Goal: Find specific page/section: Find specific page/section

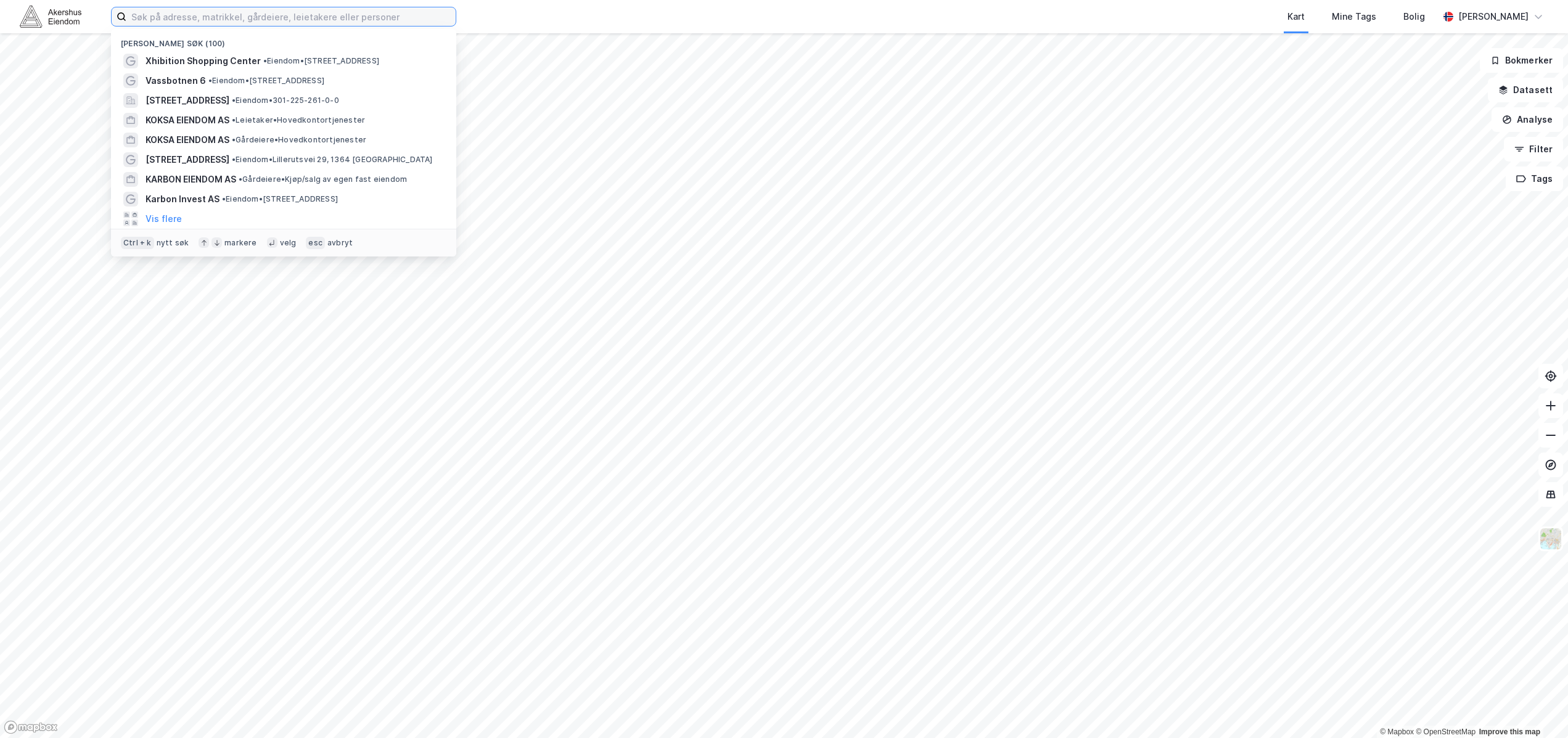
click at [321, 19] on input at bounding box center [291, 16] width 329 height 18
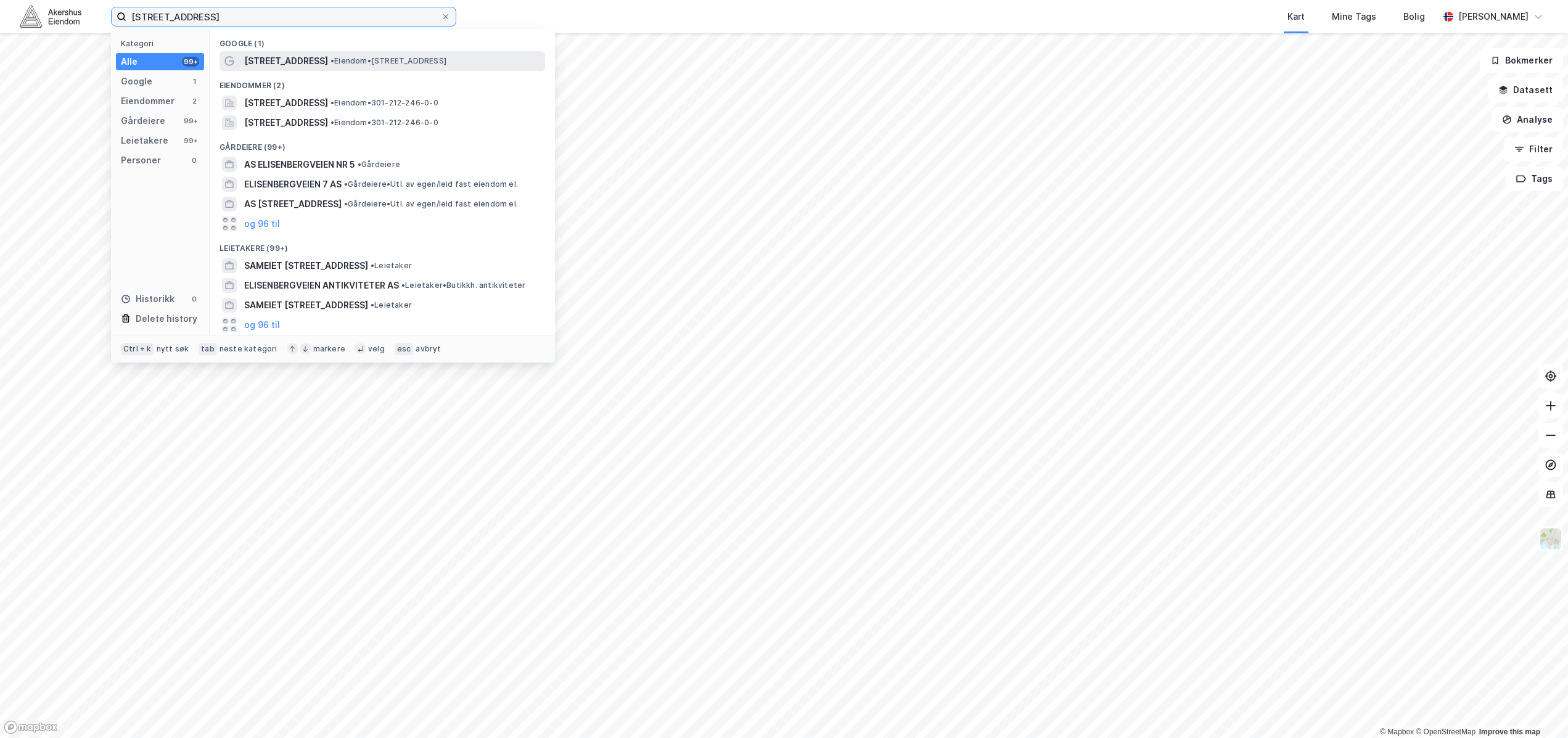
type input "[STREET_ADDRESS]"
click at [360, 65] on span "• Eiendom • [STREET_ADDRESS]" at bounding box center [388, 61] width 116 height 10
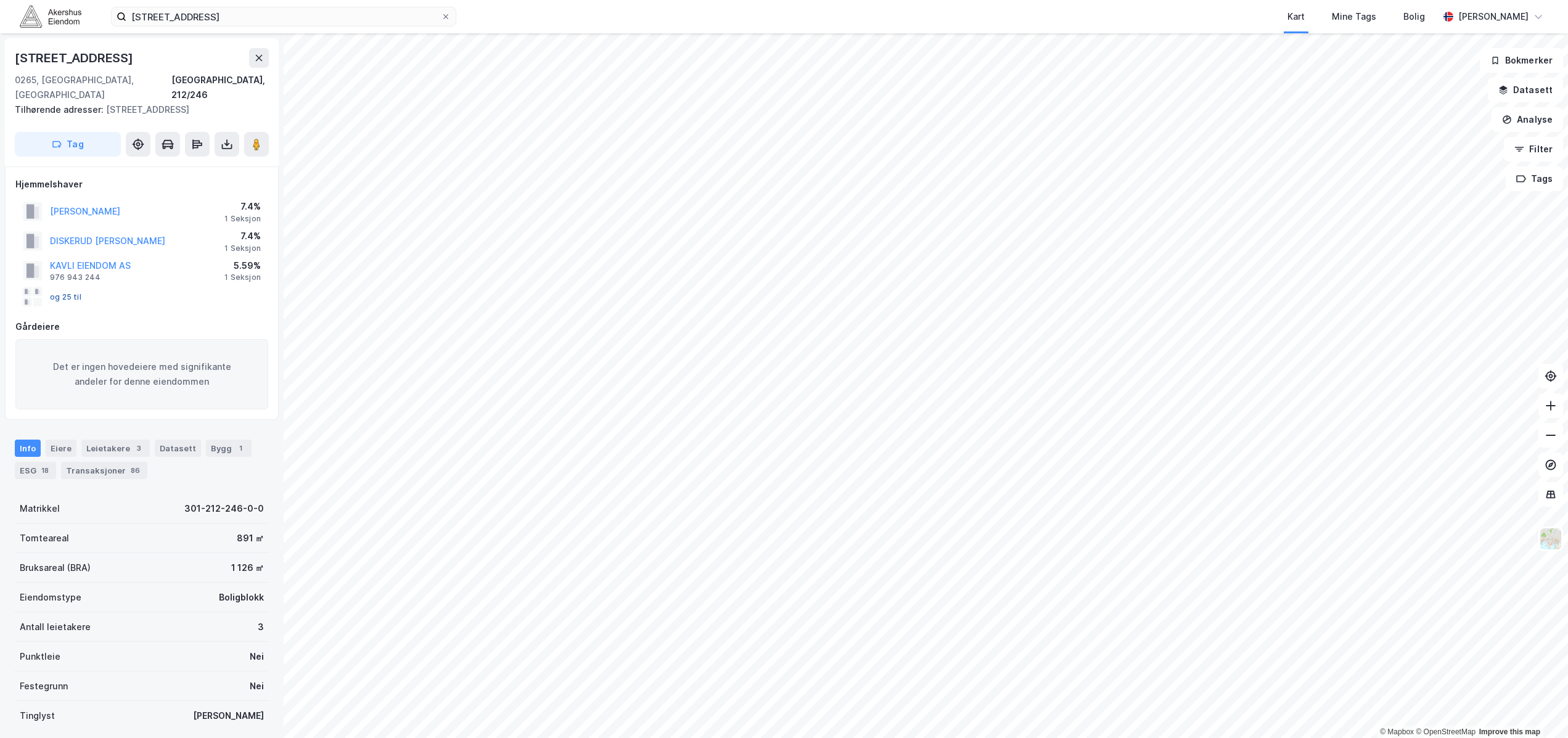
click at [0, 0] on button "og 25 til" at bounding box center [0, 0] width 0 height 0
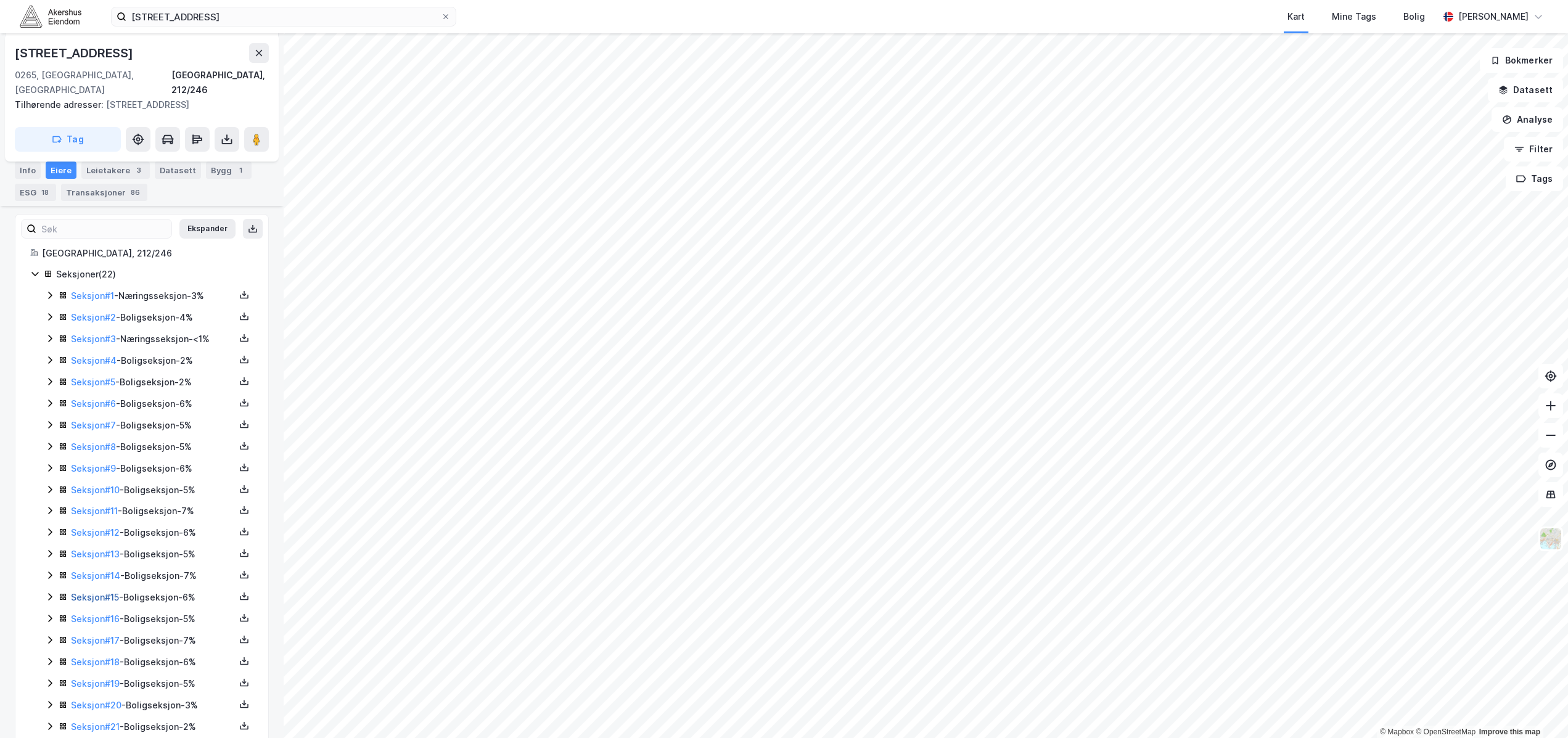
scroll to position [308, 0]
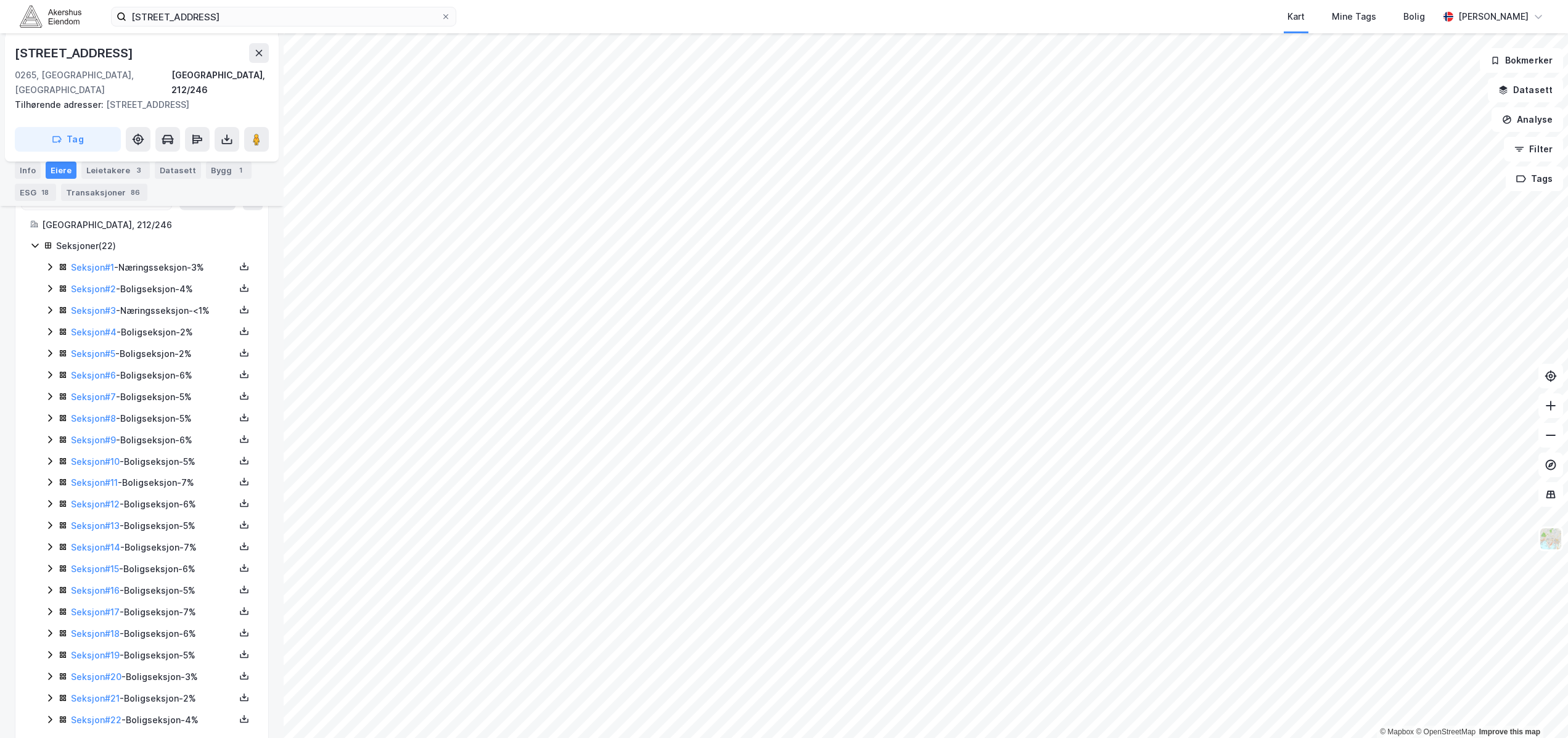
click at [50, 285] on icon at bounding box center [49, 288] width 3 height 7
click at [49, 362] on icon at bounding box center [49, 367] width 10 height 10
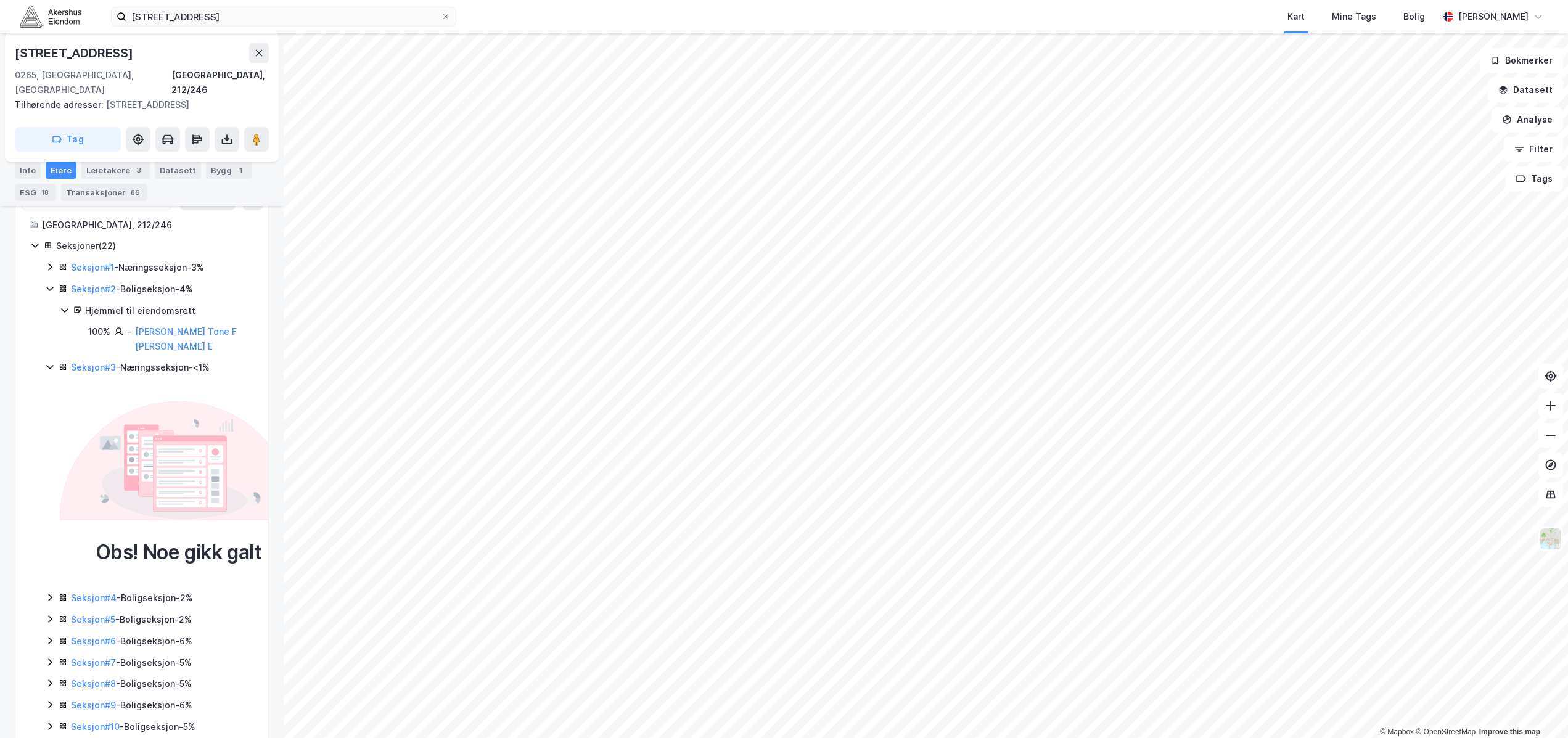
scroll to position [463, 0]
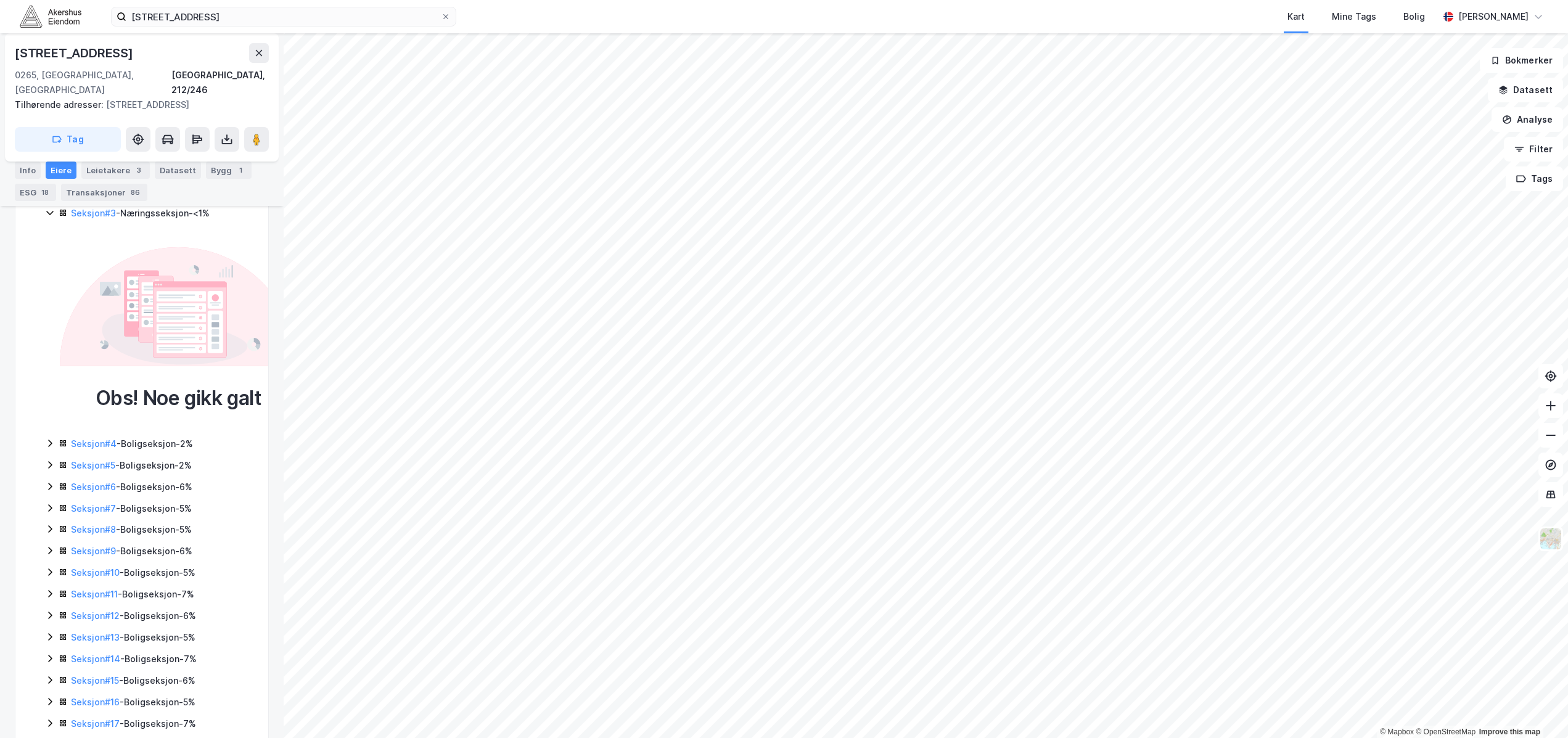
click at [47, 438] on icon at bounding box center [49, 443] width 10 height 10
click at [47, 502] on icon at bounding box center [49, 507] width 10 height 10
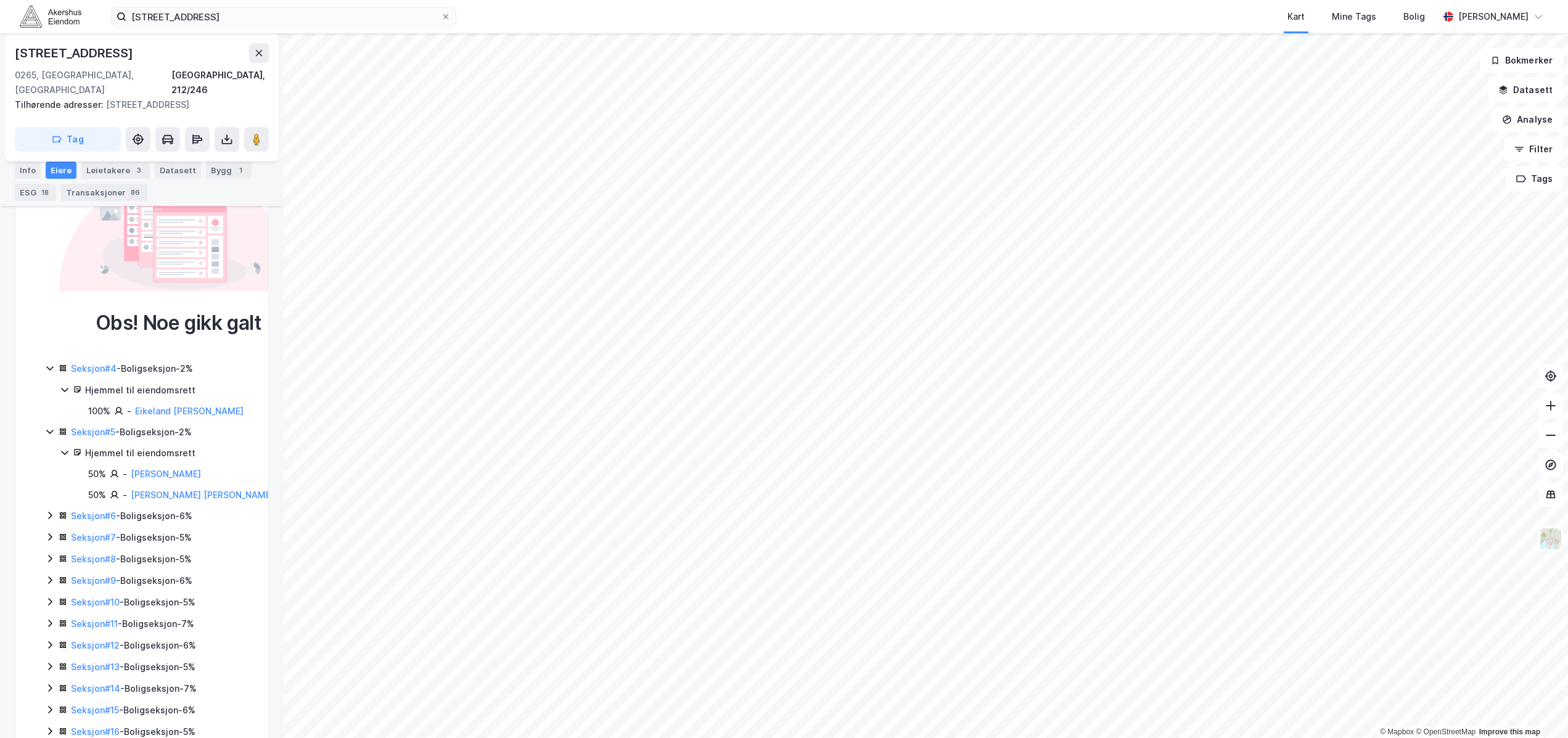
scroll to position [539, 0]
click at [46, 509] on icon at bounding box center [49, 514] width 10 height 10
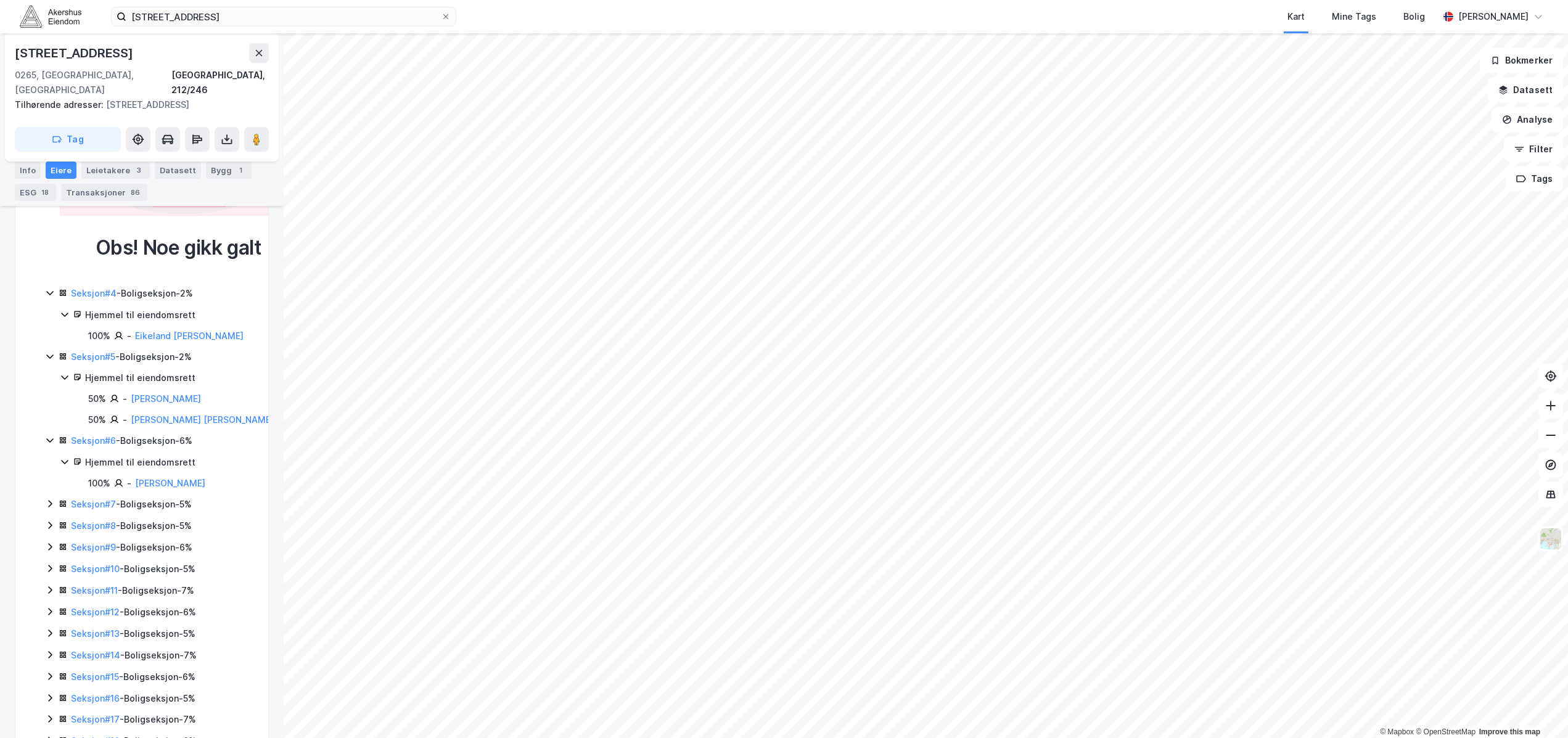
scroll to position [617, 0]
click at [47, 495] on icon at bounding box center [49, 500] width 10 height 10
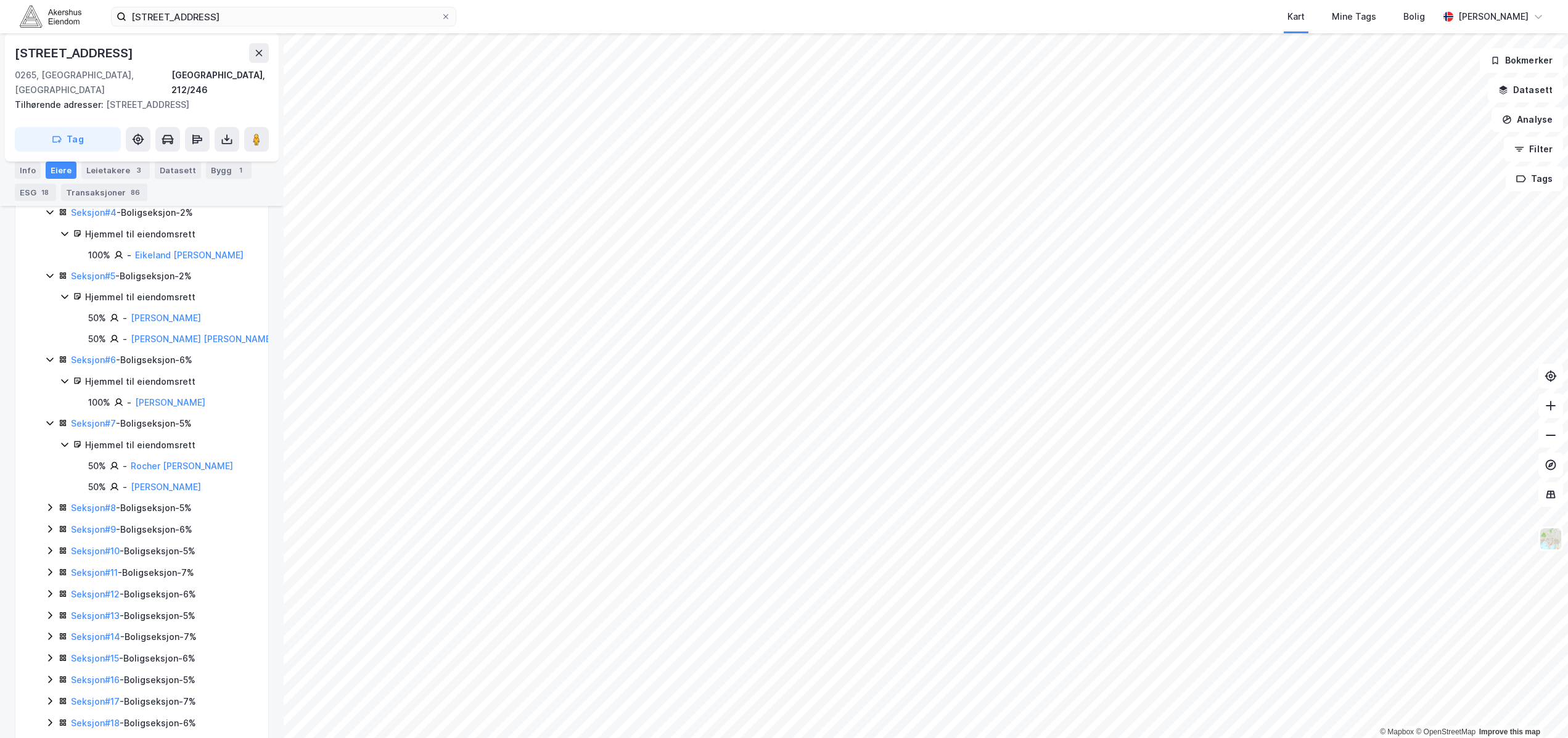
click at [48, 503] on icon at bounding box center [49, 508] width 10 height 10
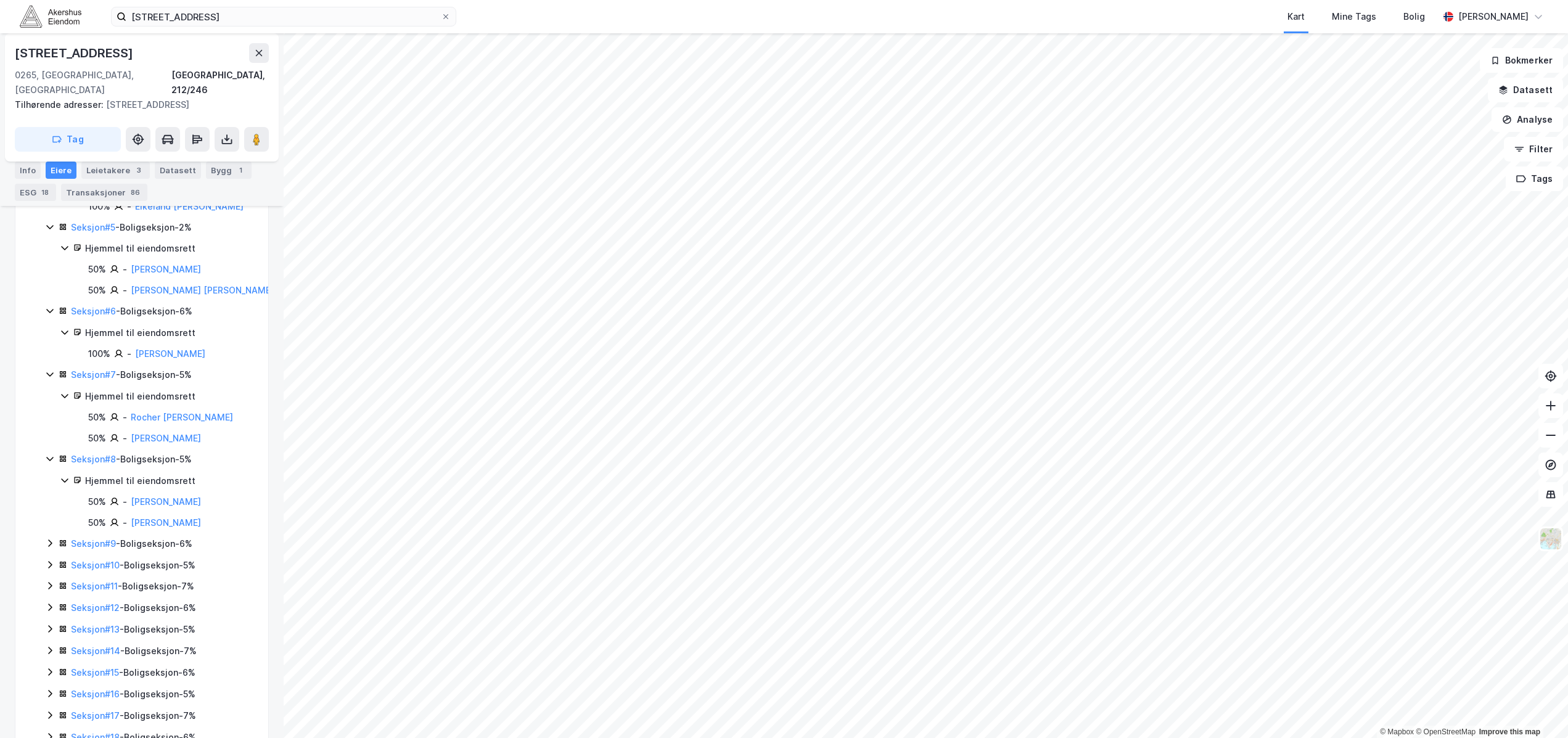
scroll to position [771, 0]
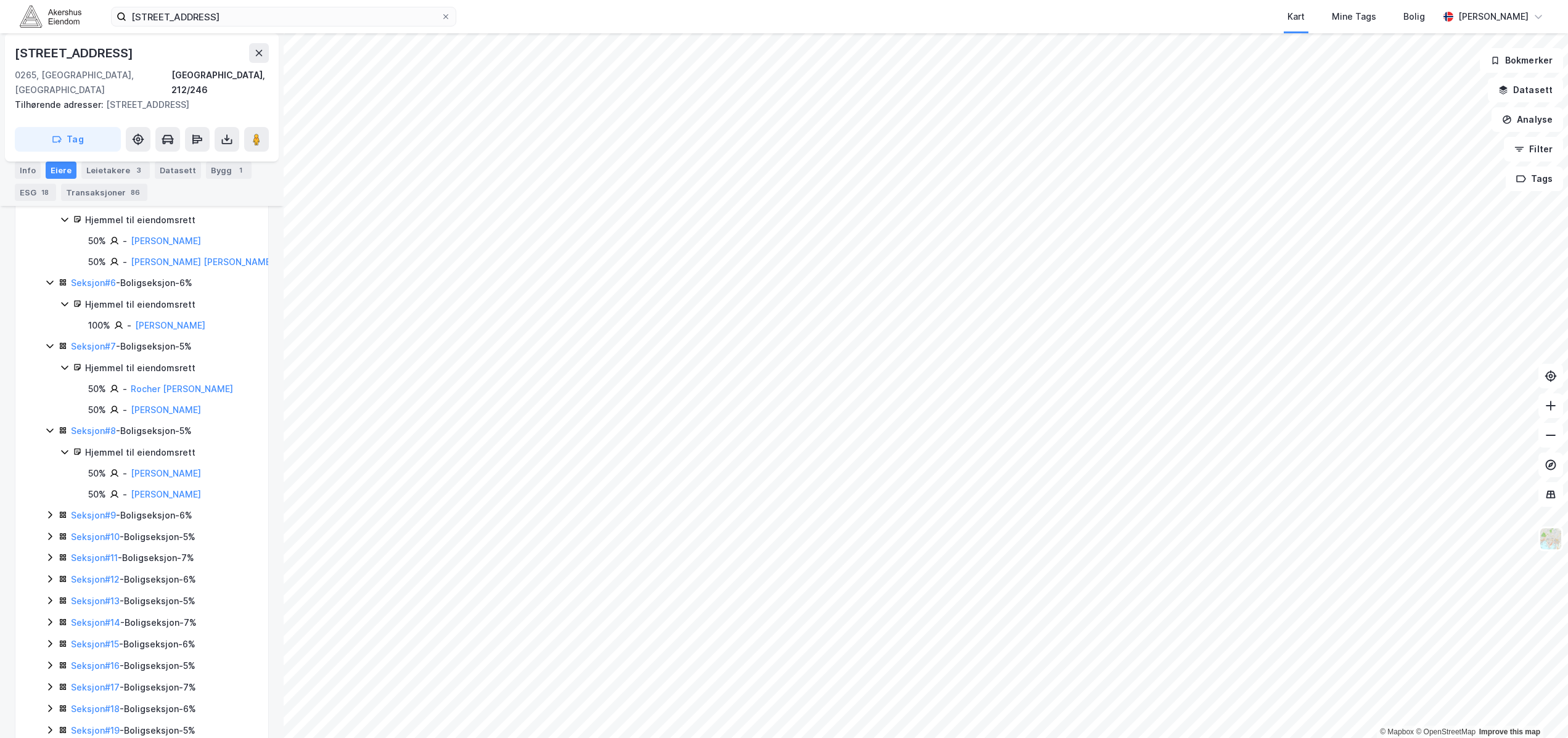
click at [47, 510] on icon at bounding box center [49, 515] width 10 height 10
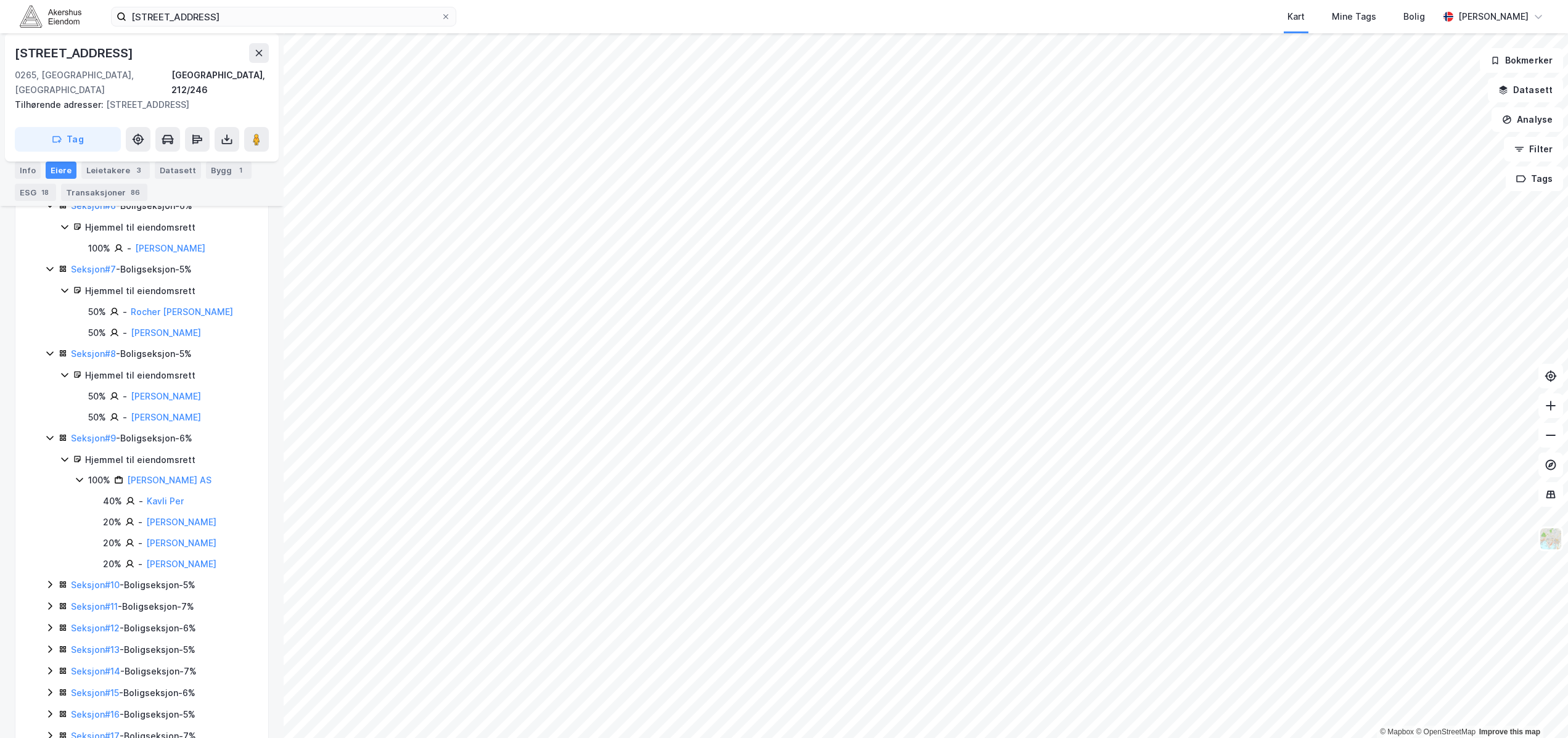
scroll to position [925, 0]
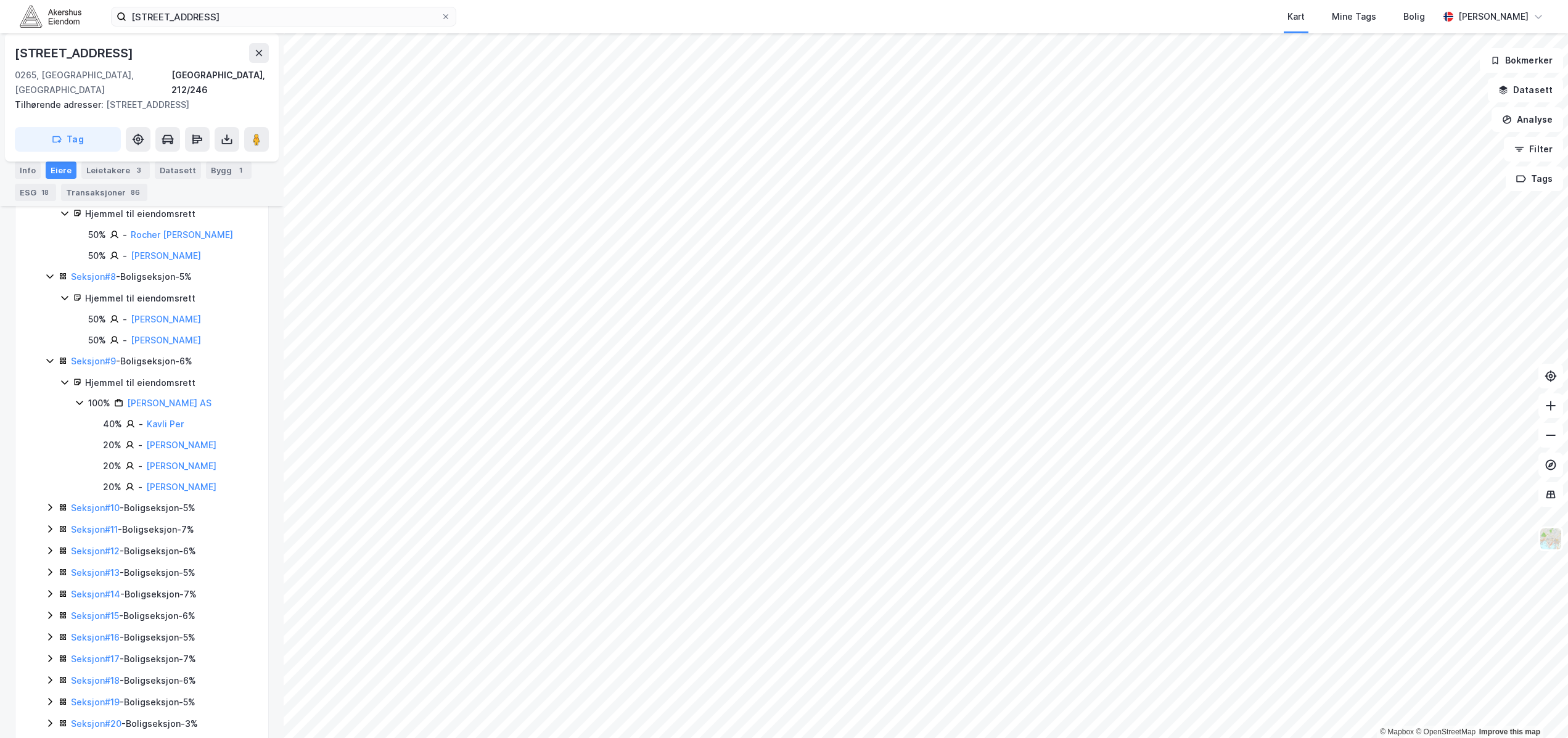
click at [47, 503] on icon at bounding box center [49, 508] width 10 height 10
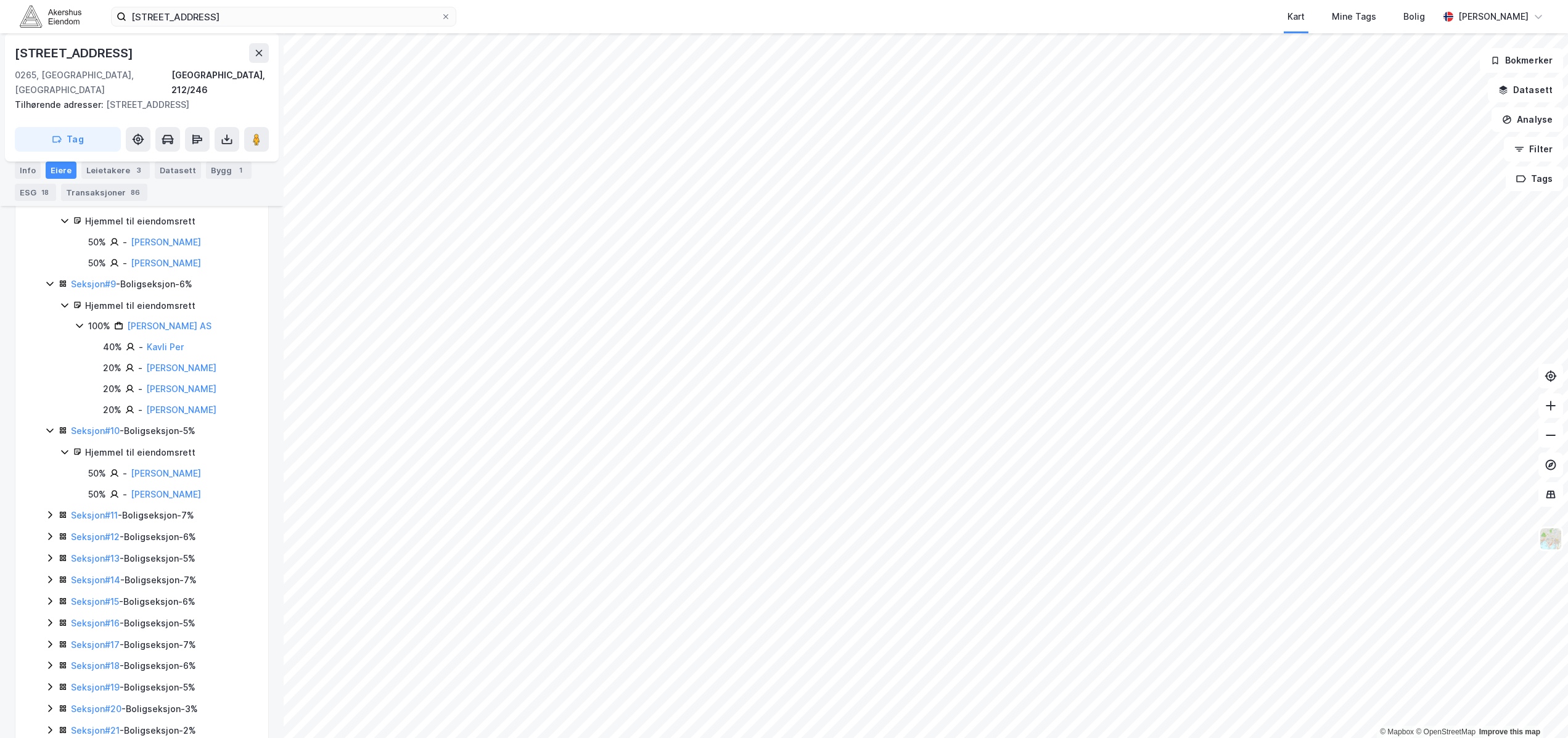
click at [49, 510] on icon at bounding box center [49, 515] width 10 height 10
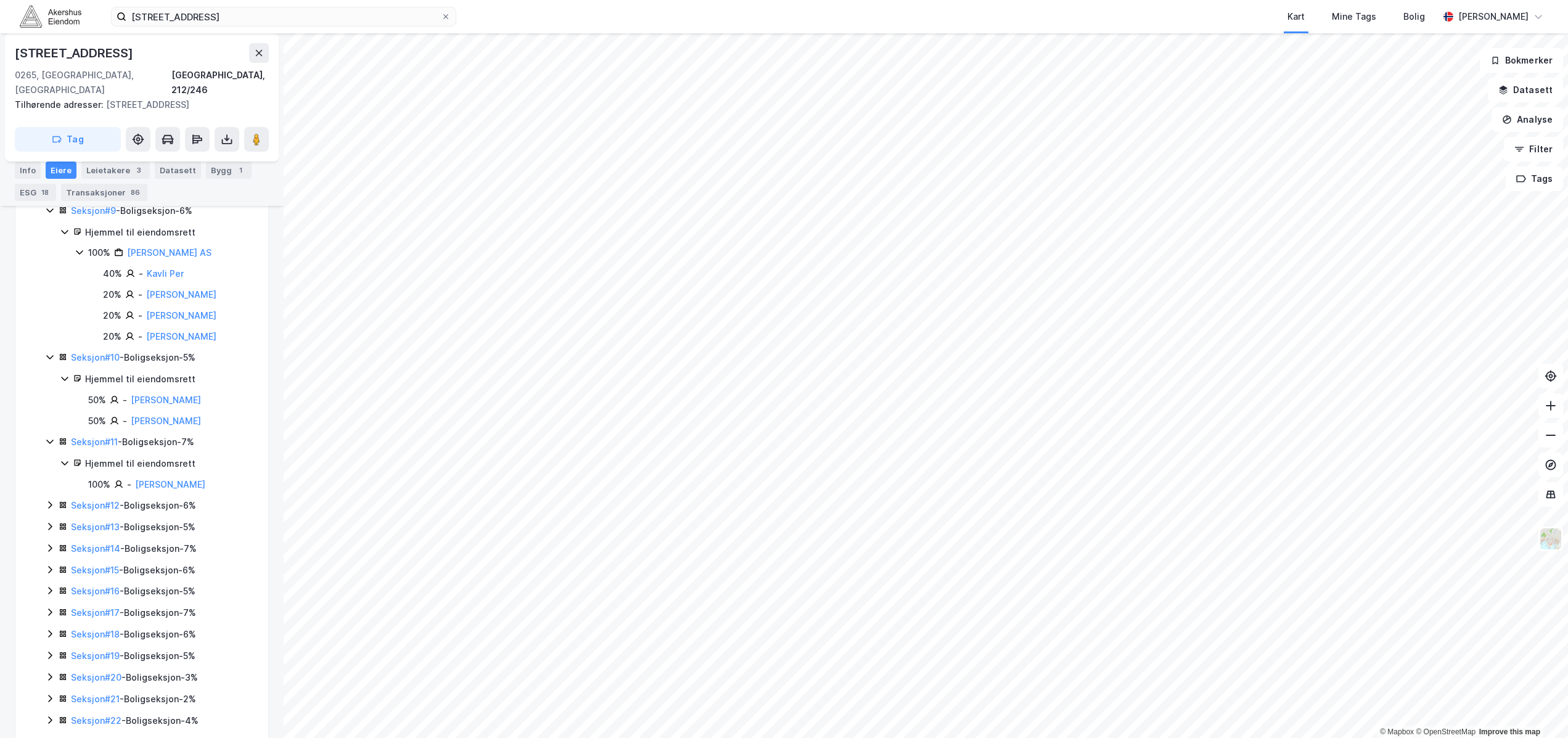
scroll to position [1079, 0]
click at [48, 497] on icon at bounding box center [49, 501] width 10 height 10
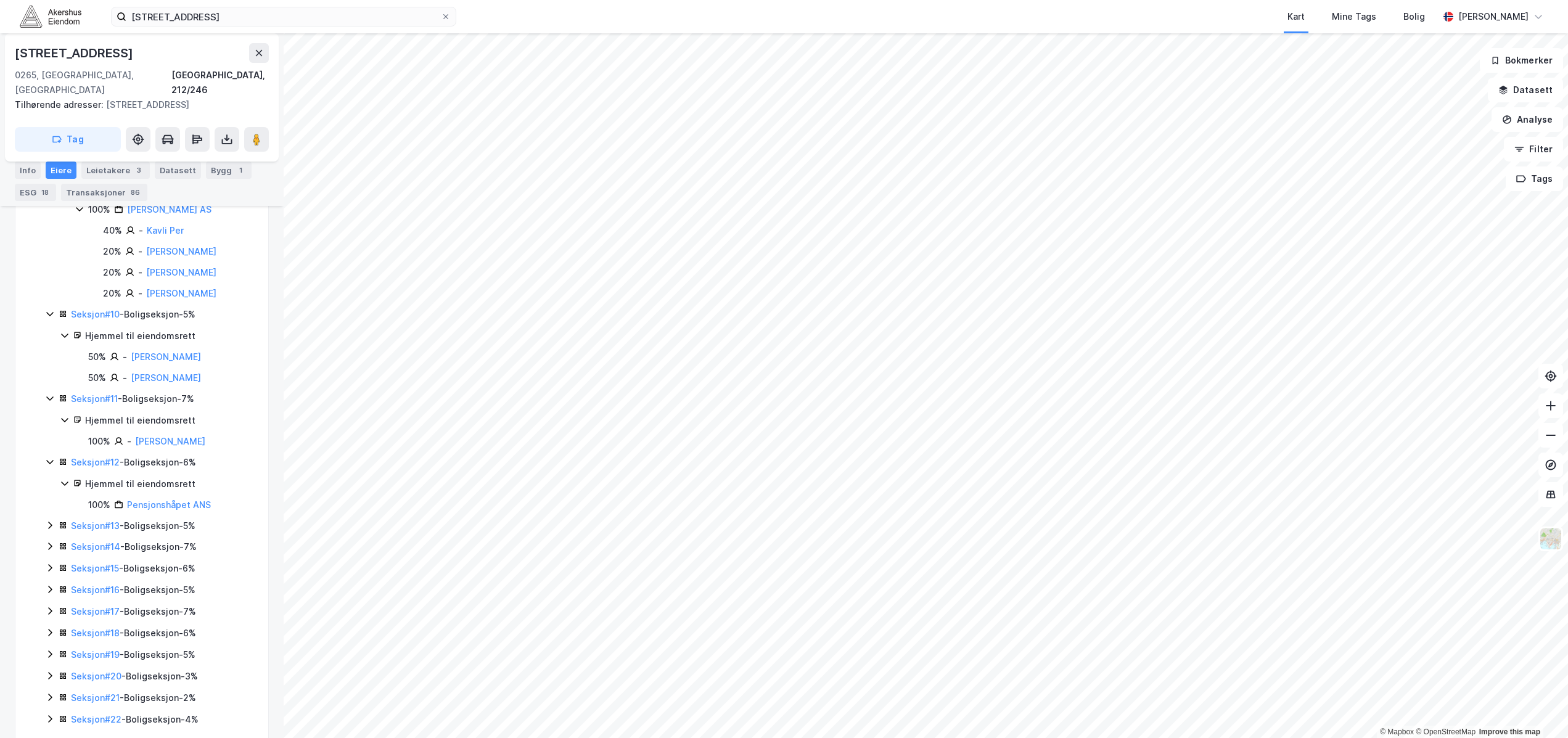
scroll to position [1121, 0]
click at [48, 518] on icon at bounding box center [49, 523] width 10 height 10
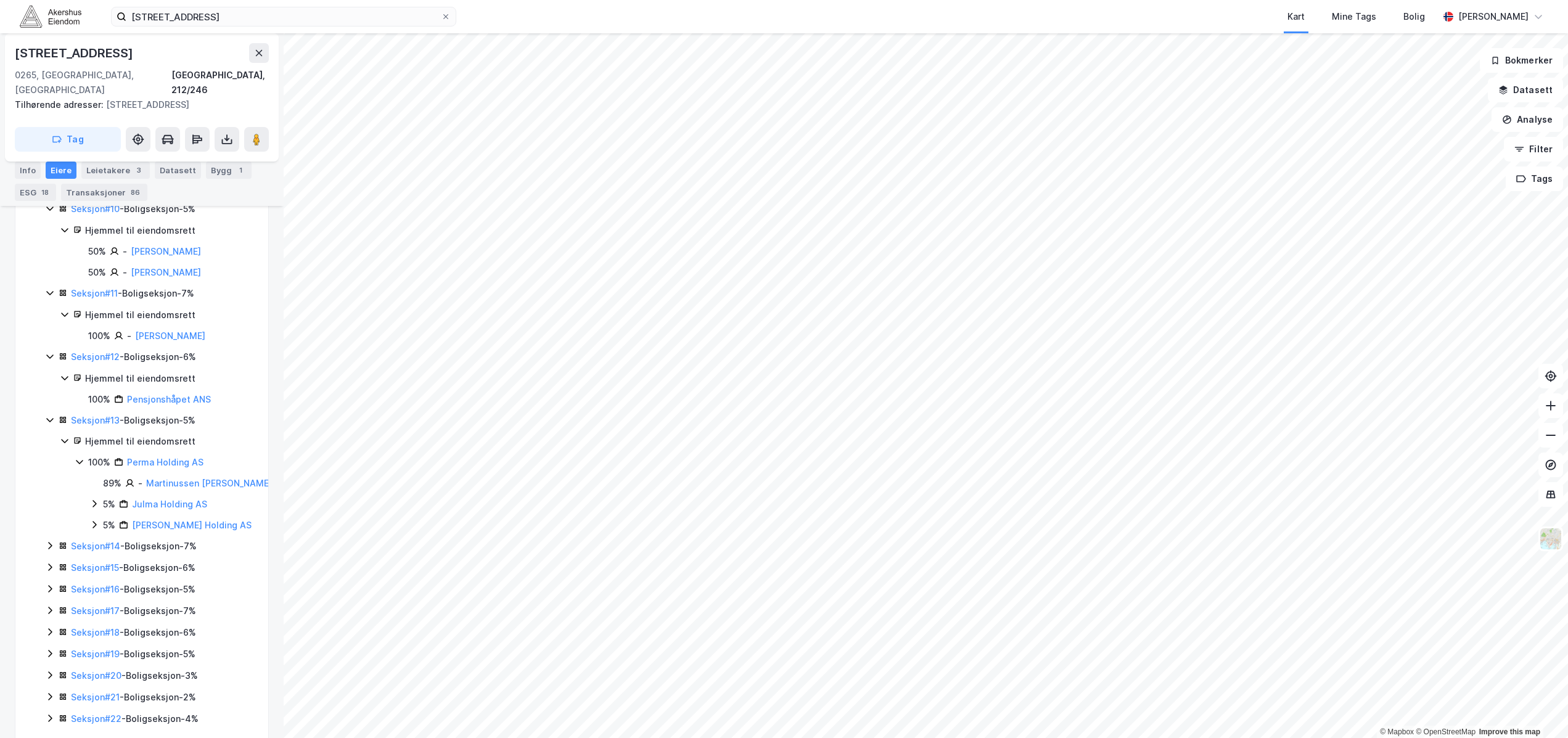
scroll to position [1225, 0]
click at [49, 541] on icon at bounding box center [49, 544] width 3 height 7
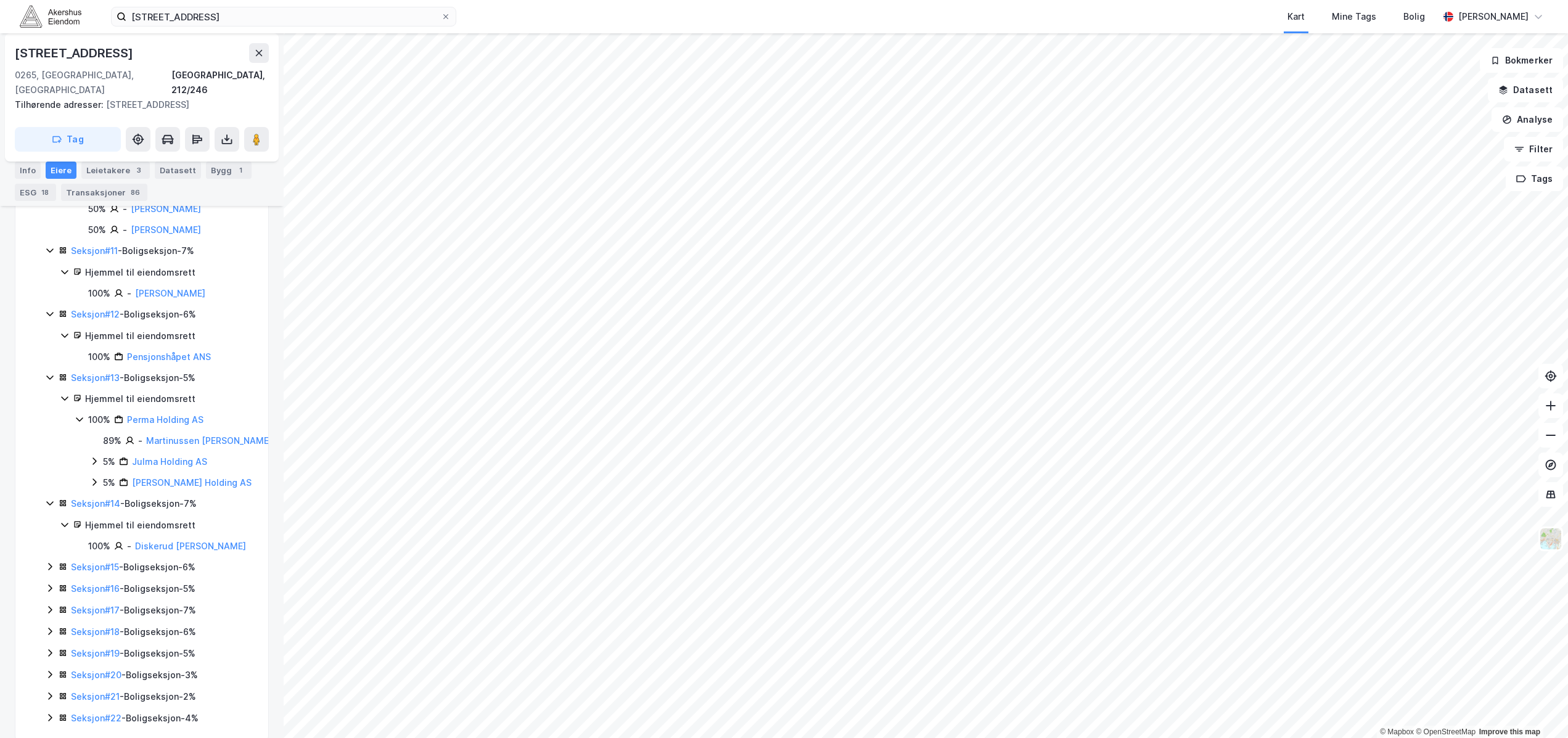
scroll to position [1267, 0]
click at [47, 561] on icon at bounding box center [49, 566] width 10 height 10
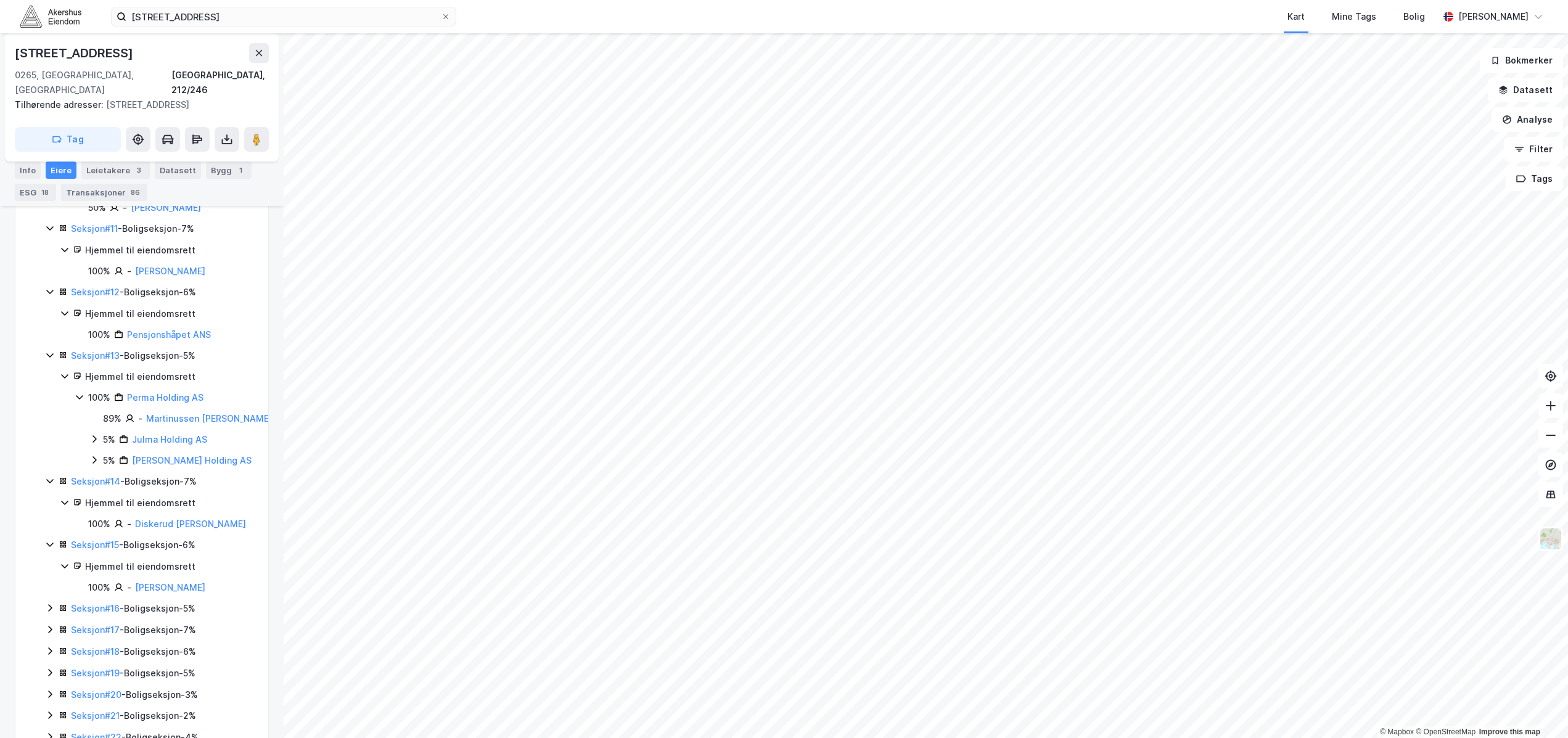
scroll to position [1309, 0]
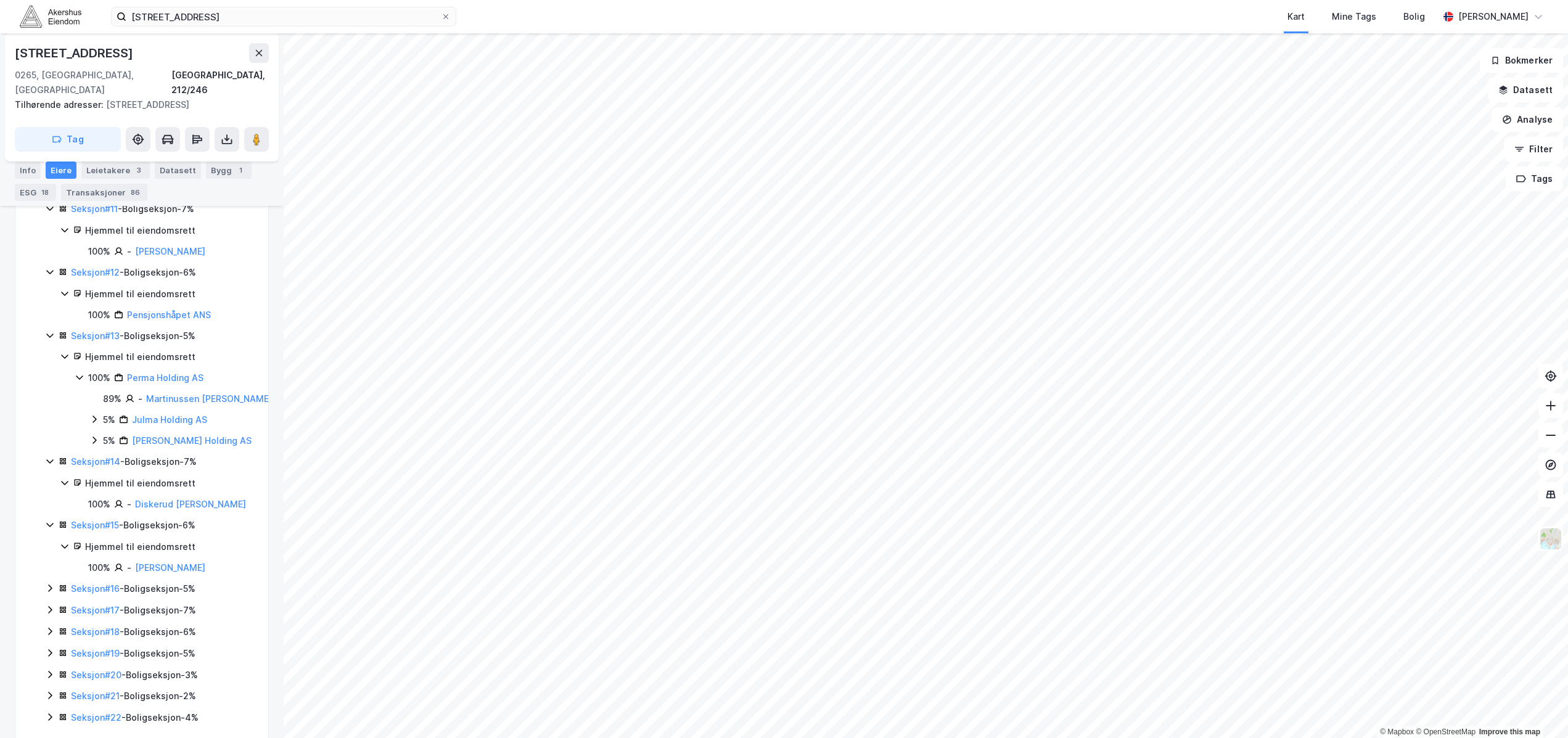
click at [52, 583] on icon at bounding box center [49, 588] width 10 height 10
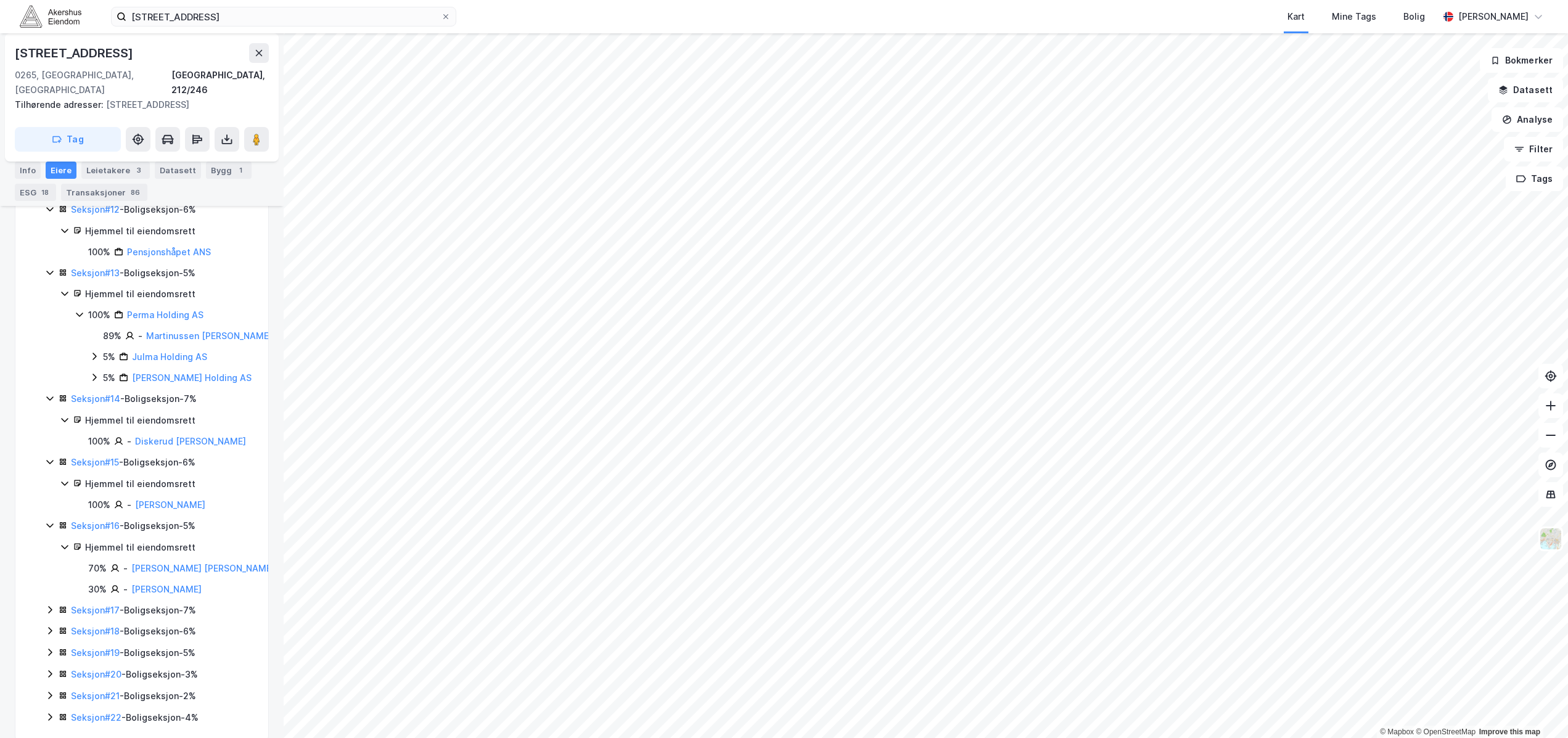
click at [50, 605] on icon at bounding box center [49, 610] width 10 height 10
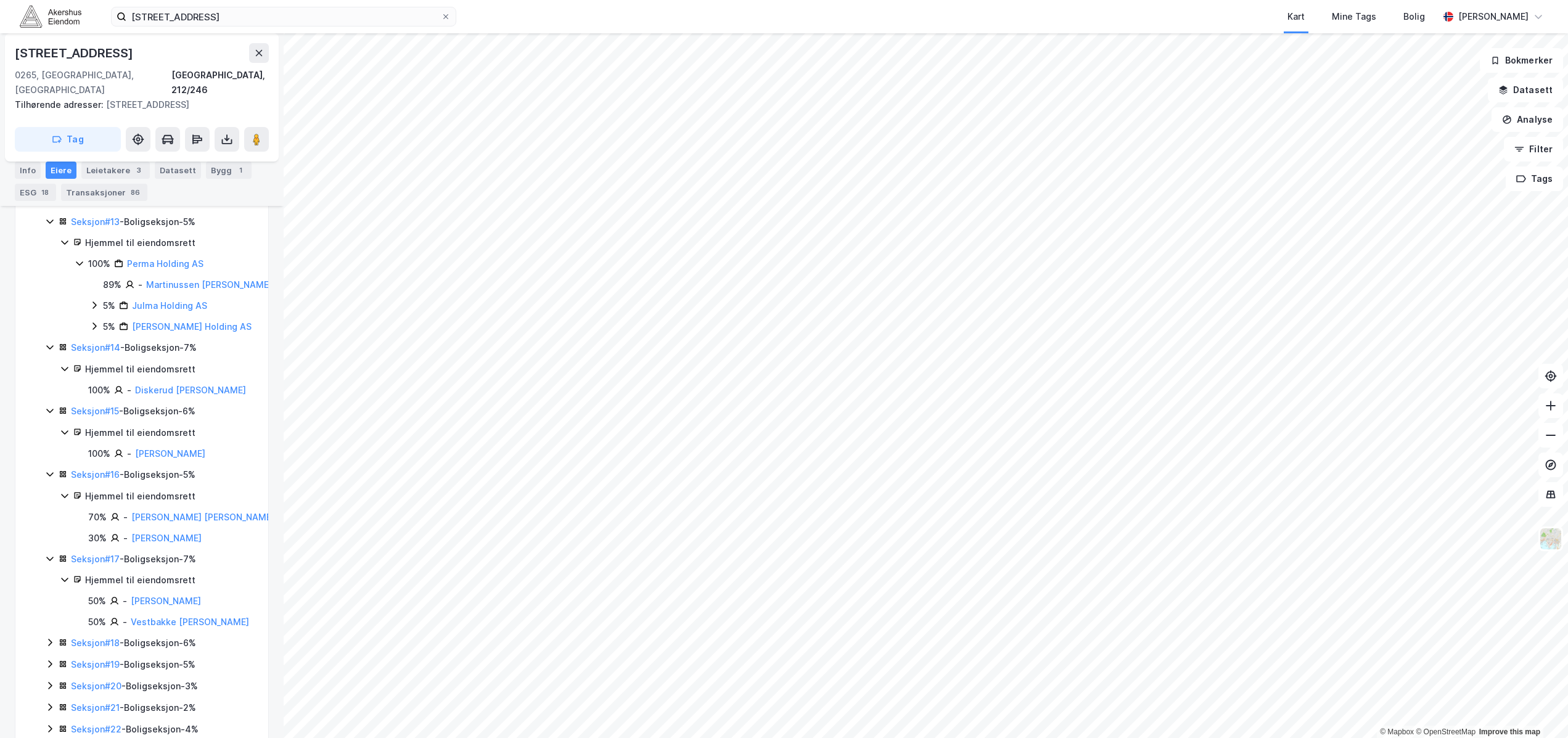
scroll to position [1435, 0]
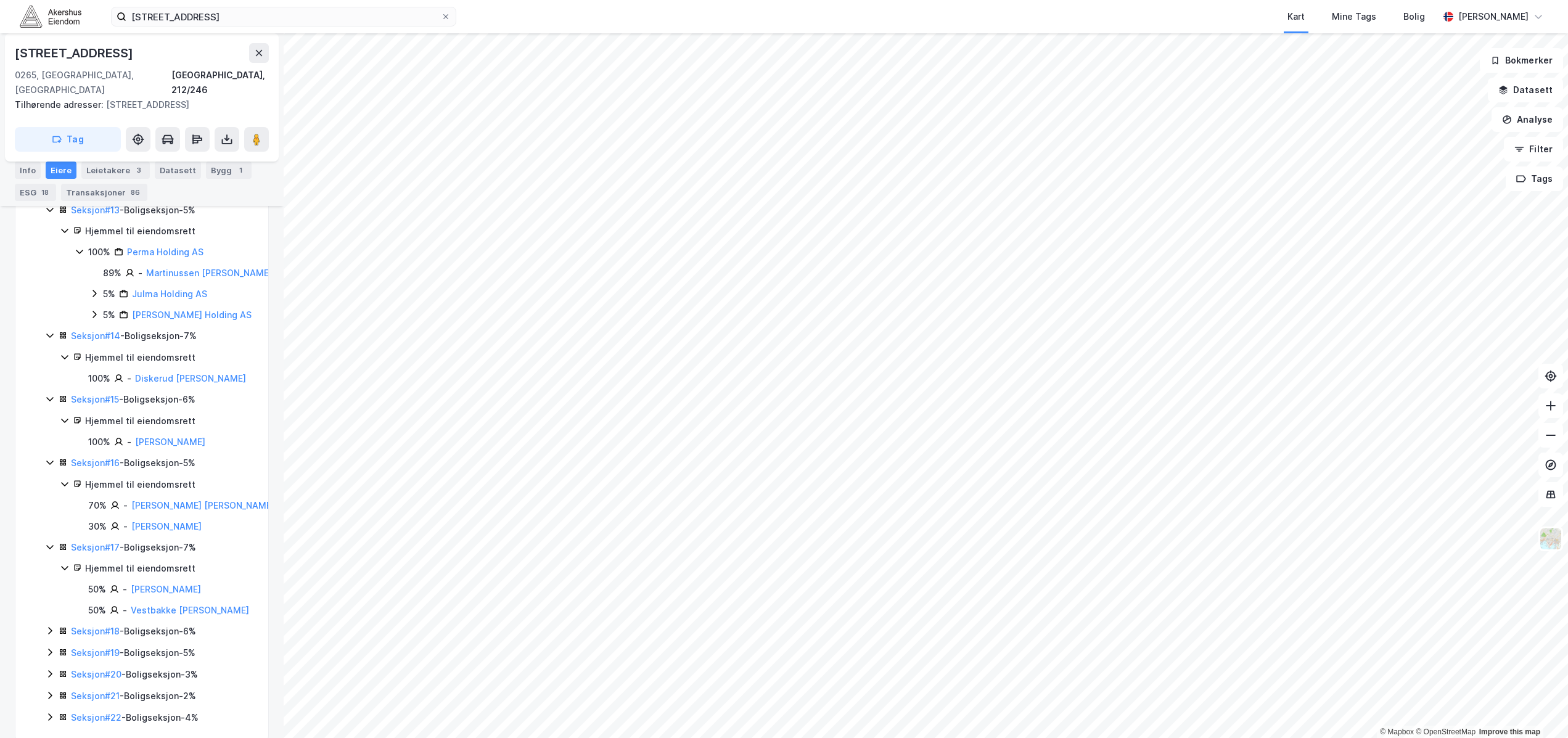
click at [49, 626] on icon at bounding box center [49, 631] width 10 height 10
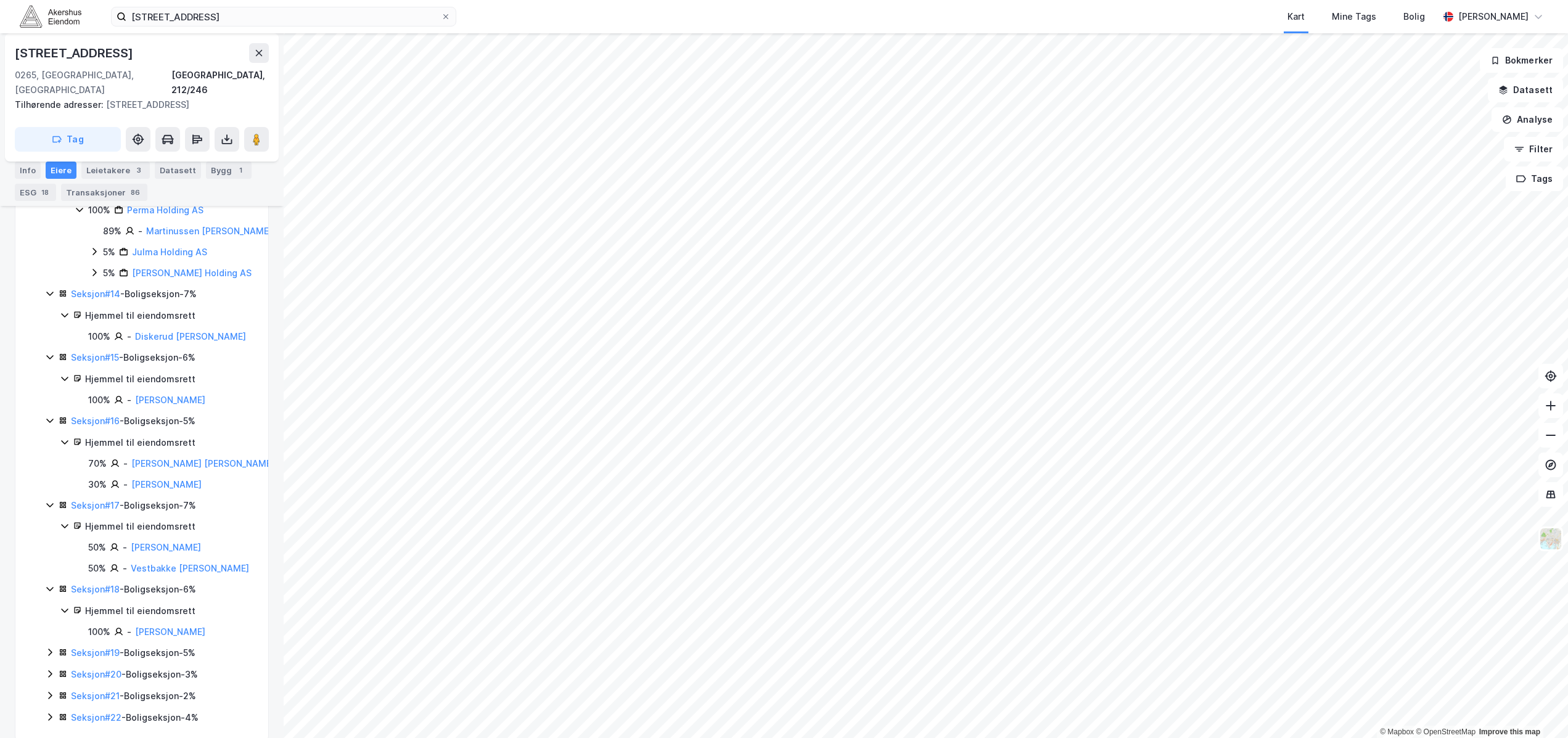
click at [49, 648] on icon at bounding box center [49, 653] width 10 height 10
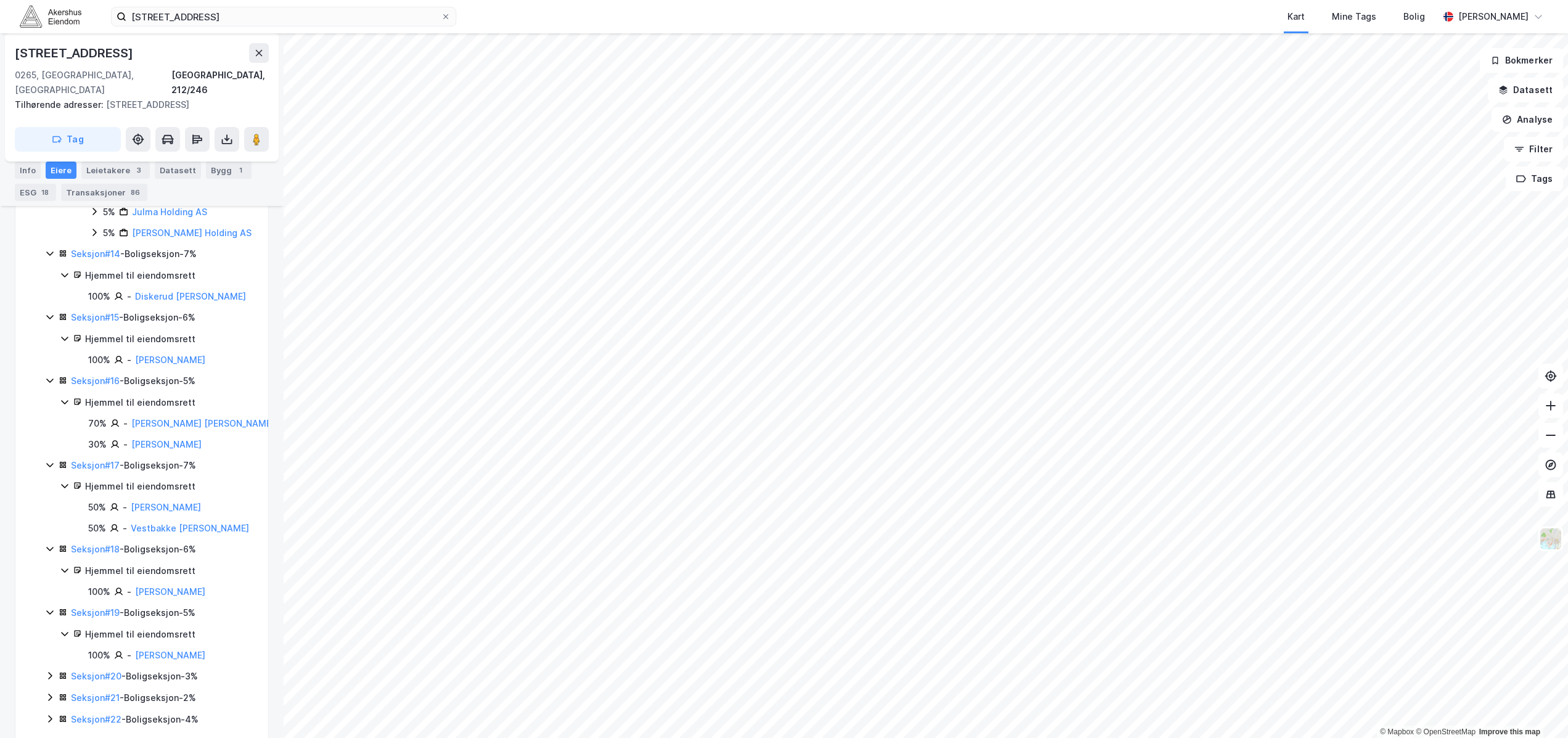
scroll to position [1519, 0]
click at [47, 669] on icon at bounding box center [49, 674] width 10 height 10
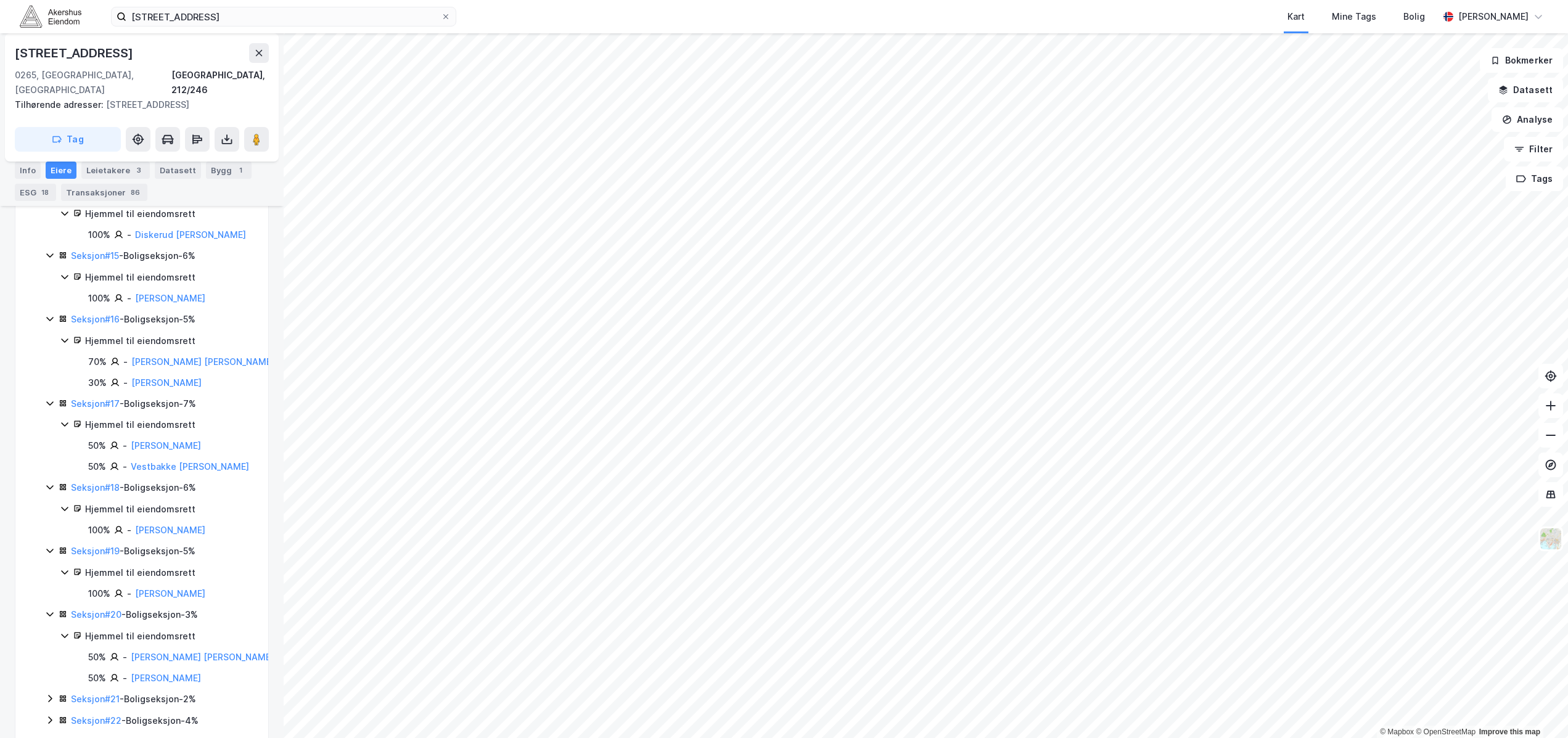
scroll to position [1581, 0]
click at [47, 691] on icon at bounding box center [49, 695] width 10 height 10
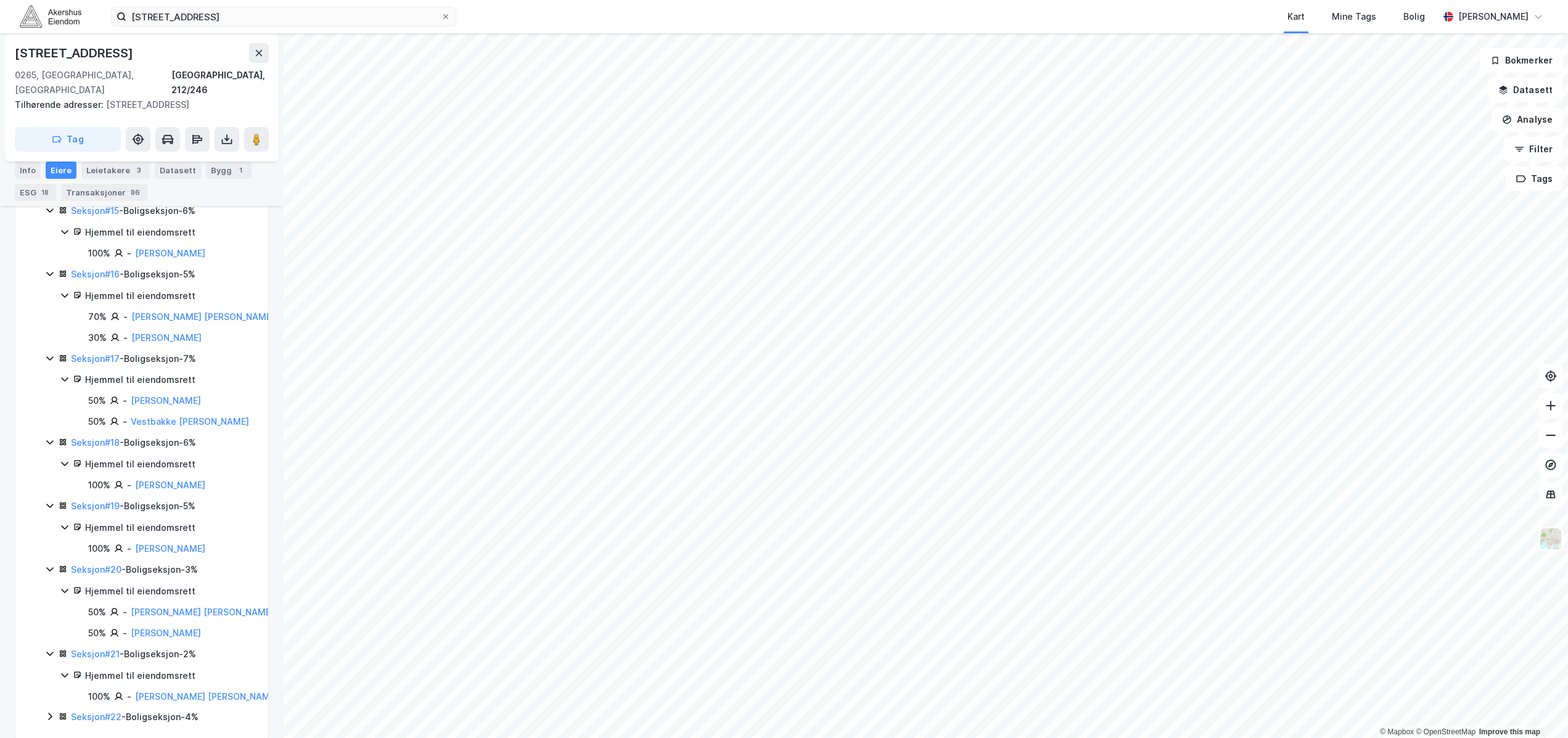
click at [45, 712] on icon at bounding box center [49, 716] width 10 height 10
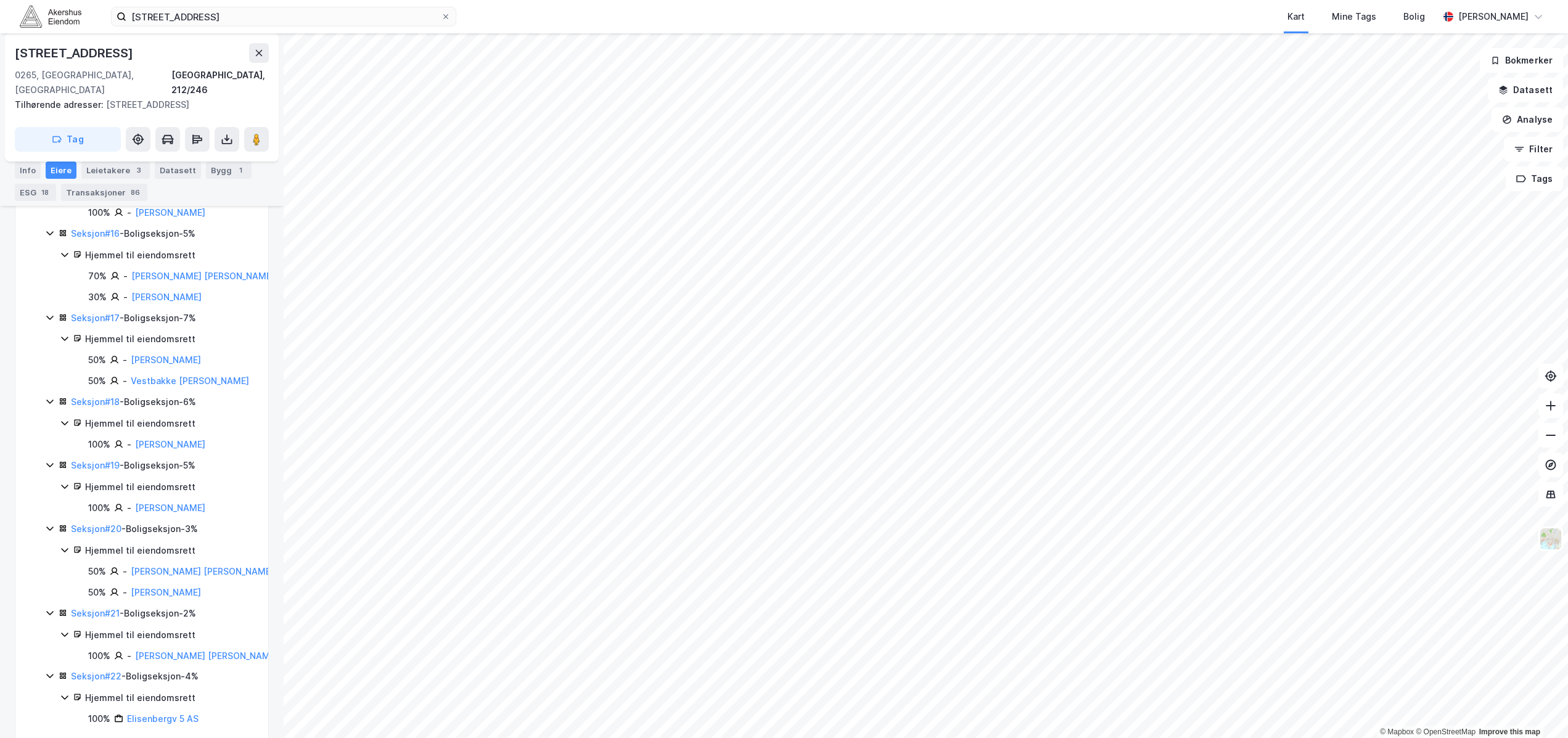
scroll to position [1664, 0]
click at [512, 27] on div "[STREET_ADDRESS] Kart Mine Tags [PERSON_NAME]" at bounding box center [784, 16] width 1568 height 33
